Goal: Task Accomplishment & Management: Manage account settings

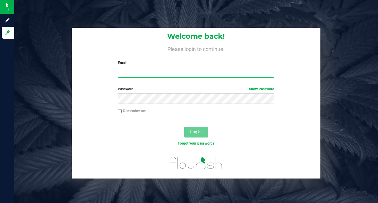
type input "[PERSON_NAME][EMAIL_ADDRESS][DOMAIN_NAME]"
click at [138, 110] on label "Remember me" at bounding box center [132, 110] width 28 height 5
click at [122, 110] on input "Remember me" at bounding box center [120, 111] width 4 height 4
checkbox input "true"
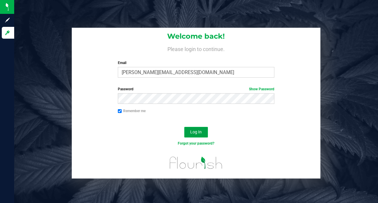
click at [199, 130] on span "Log In" at bounding box center [196, 131] width 12 height 5
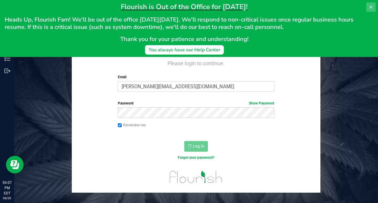
click at [366, 6] on button at bounding box center [370, 6] width 9 height 9
